Goal: Transaction & Acquisition: Purchase product/service

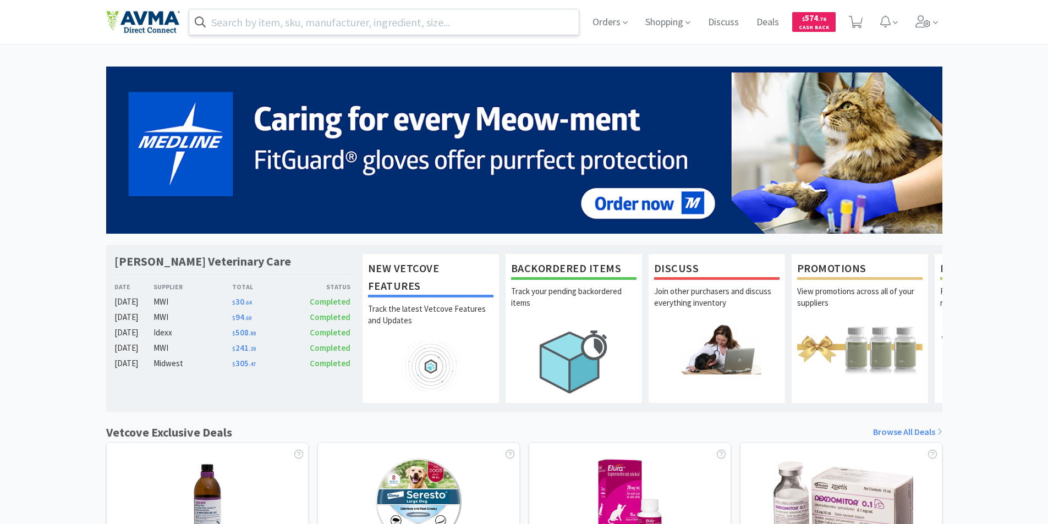
click at [243, 23] on input "text" at bounding box center [384, 21] width 390 height 25
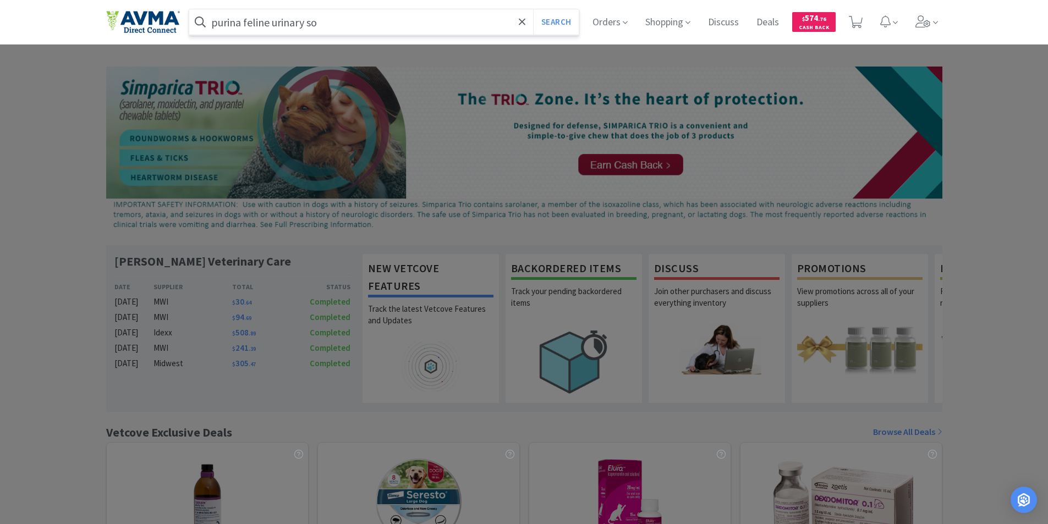
click at [533, 9] on button "Search" at bounding box center [556, 21] width 46 height 25
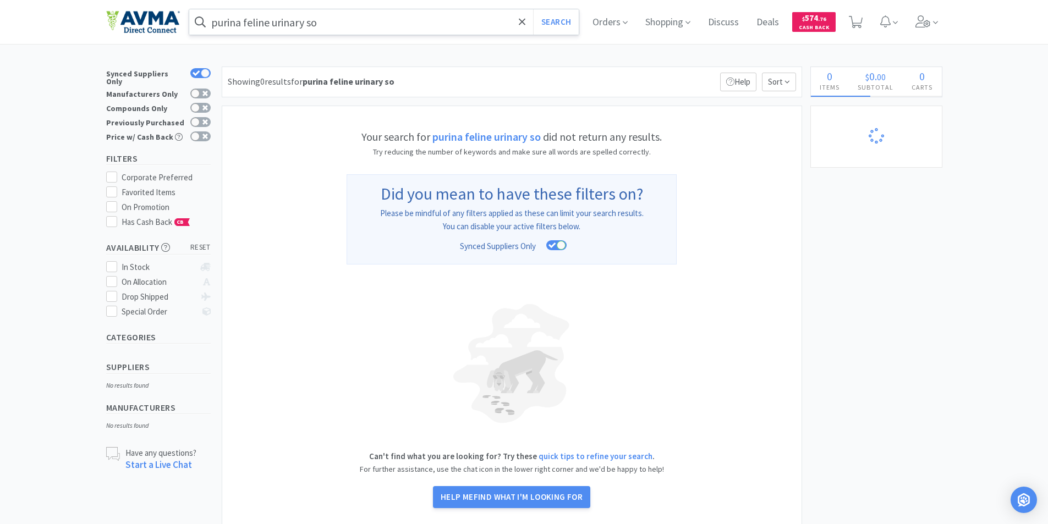
click at [342, 25] on input "purina feline urinary so" at bounding box center [384, 21] width 390 height 25
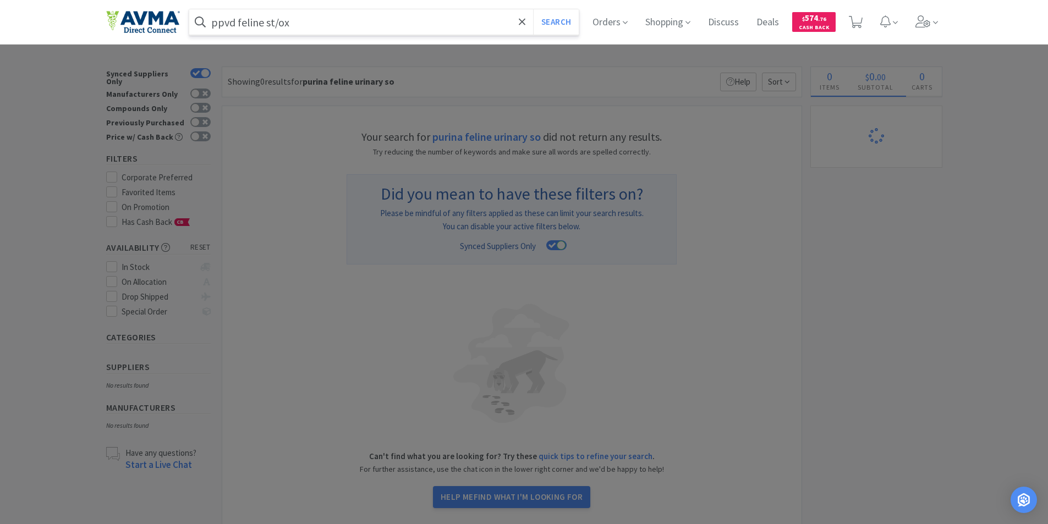
type input "ppvd feline st/ox"
click at [533, 9] on button "Search" at bounding box center [556, 21] width 46 height 25
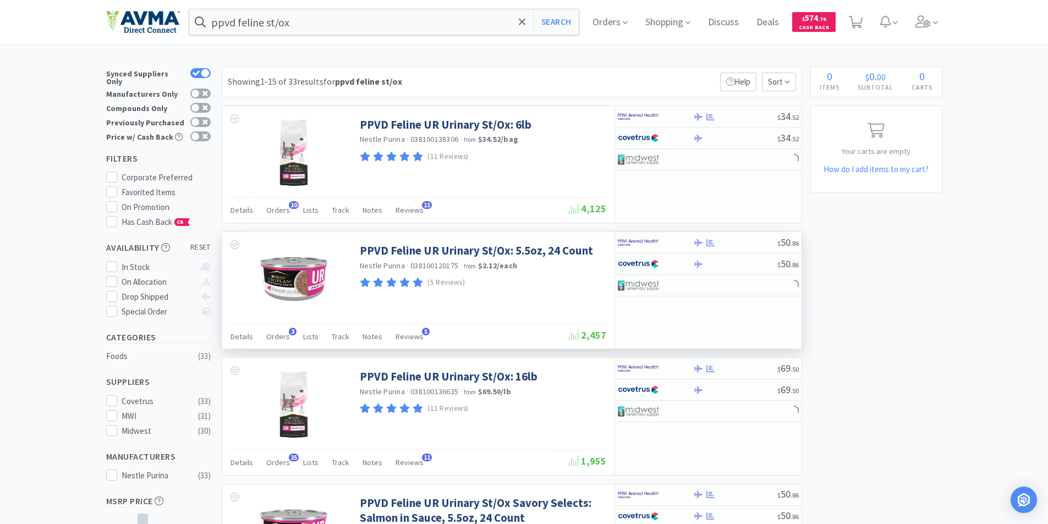
scroll to position [165, 0]
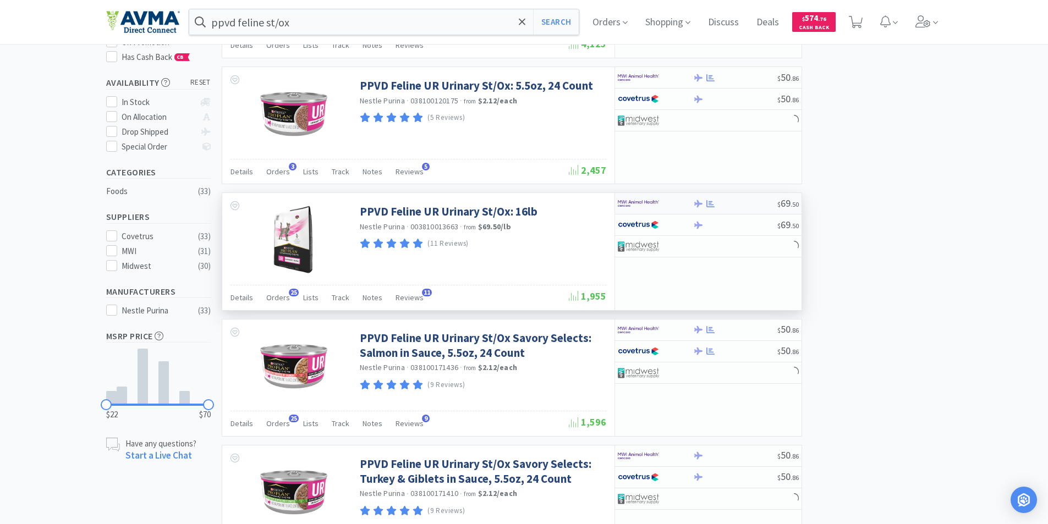
click at [634, 201] on img at bounding box center [638, 203] width 41 height 17
select select "1"
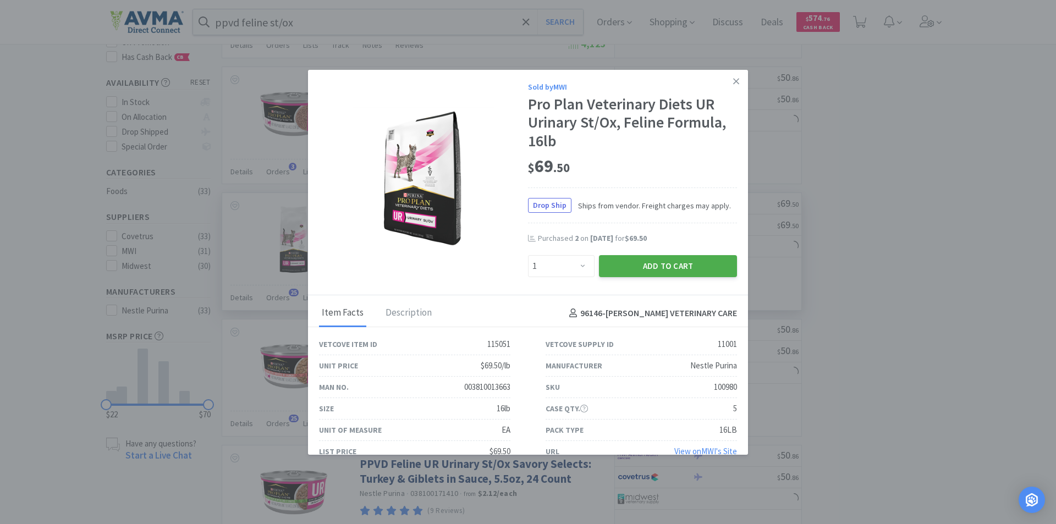
click at [644, 263] on button "Add to Cart" at bounding box center [668, 266] width 138 height 22
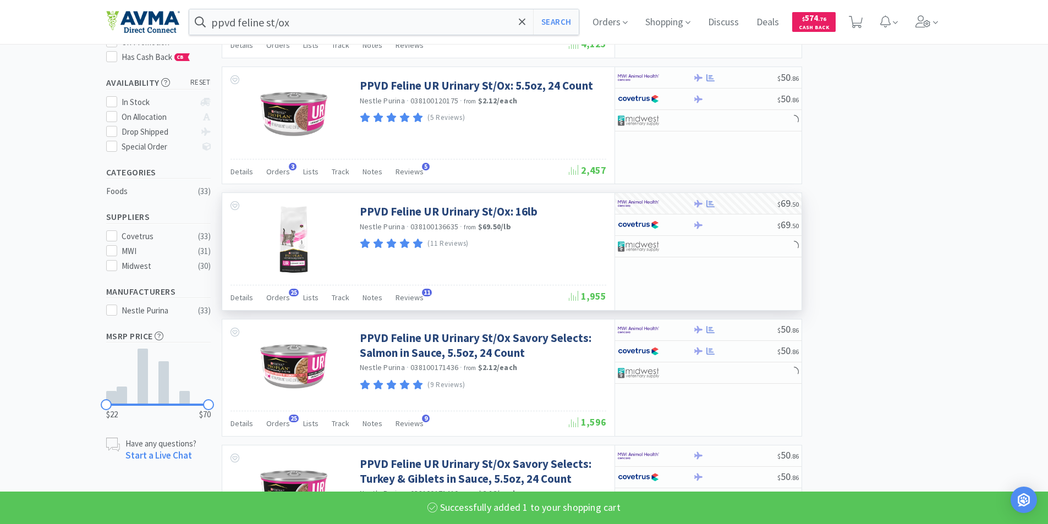
select select "1"
